Goal: Go to known website: Access a specific website the user already knows

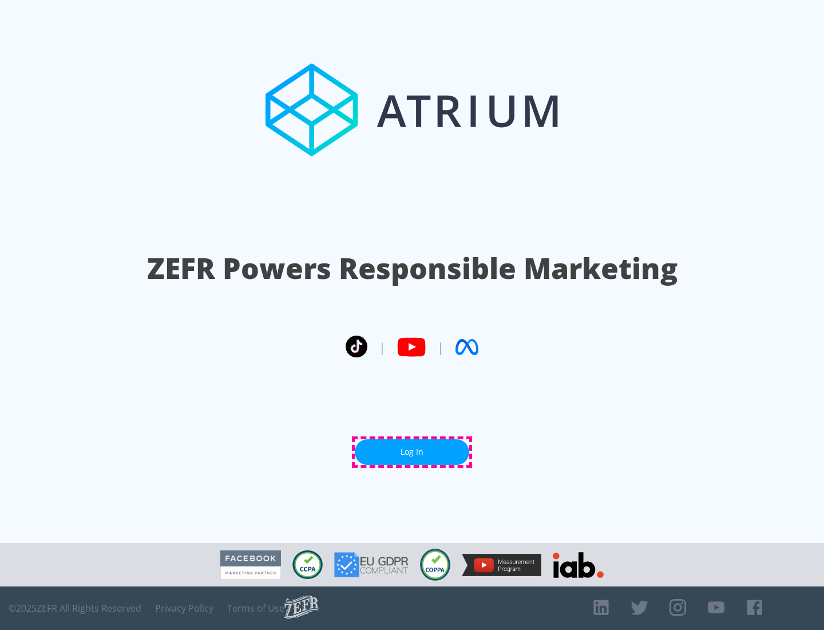
click at [412, 452] on link "Log In" at bounding box center [412, 452] width 114 height 26
